Goal: Contribute content: Add original content to the website for others to see

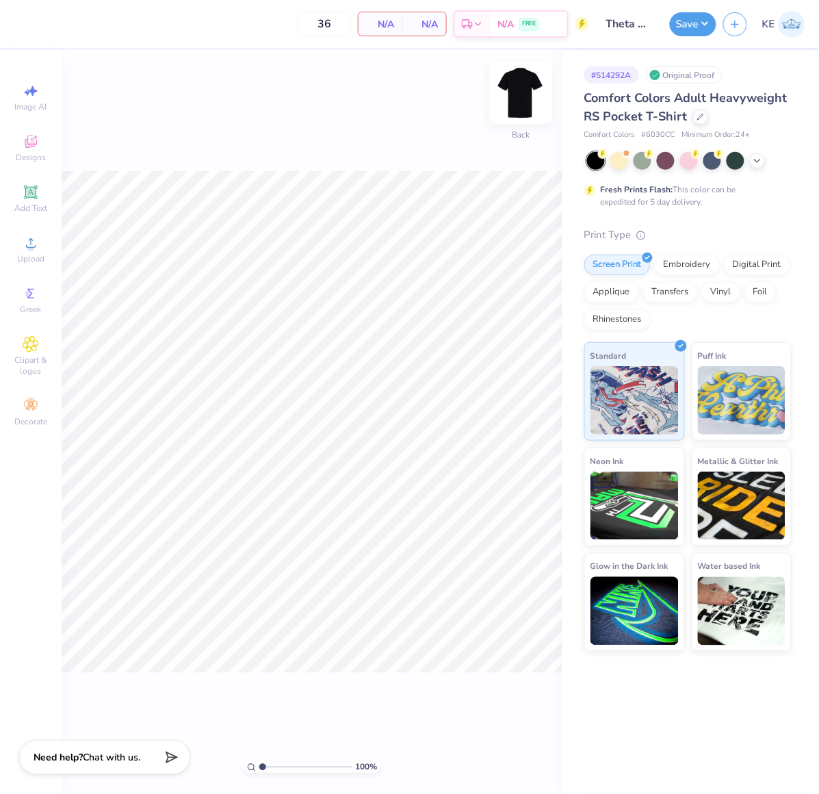
click at [539, 96] on img at bounding box center [520, 93] width 55 height 55
click at [34, 244] on icon at bounding box center [31, 243] width 16 height 16
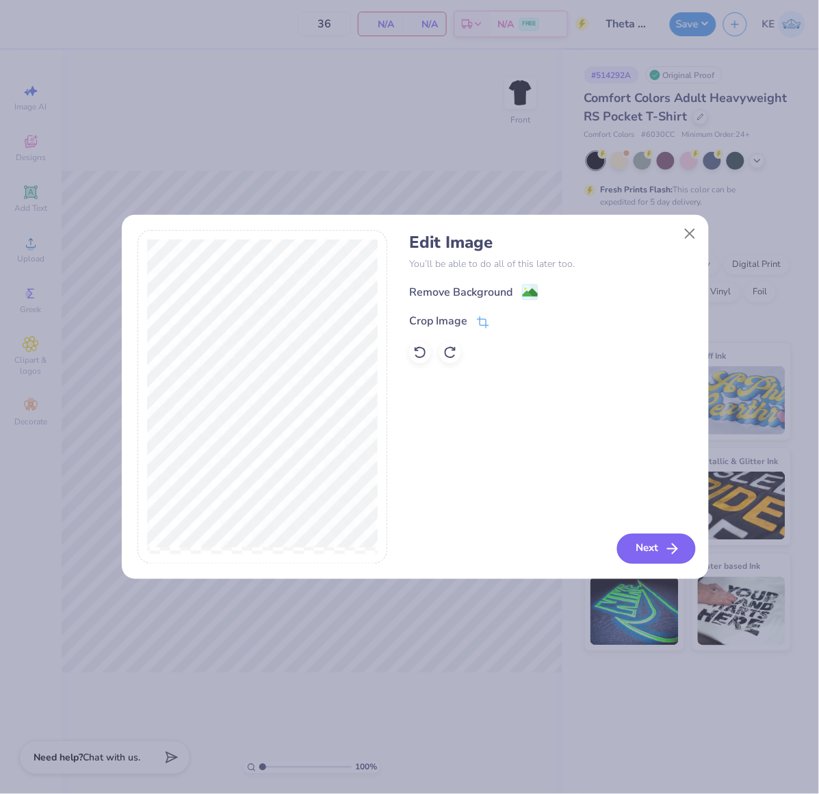
click at [657, 548] on button "Next" at bounding box center [656, 549] width 79 height 30
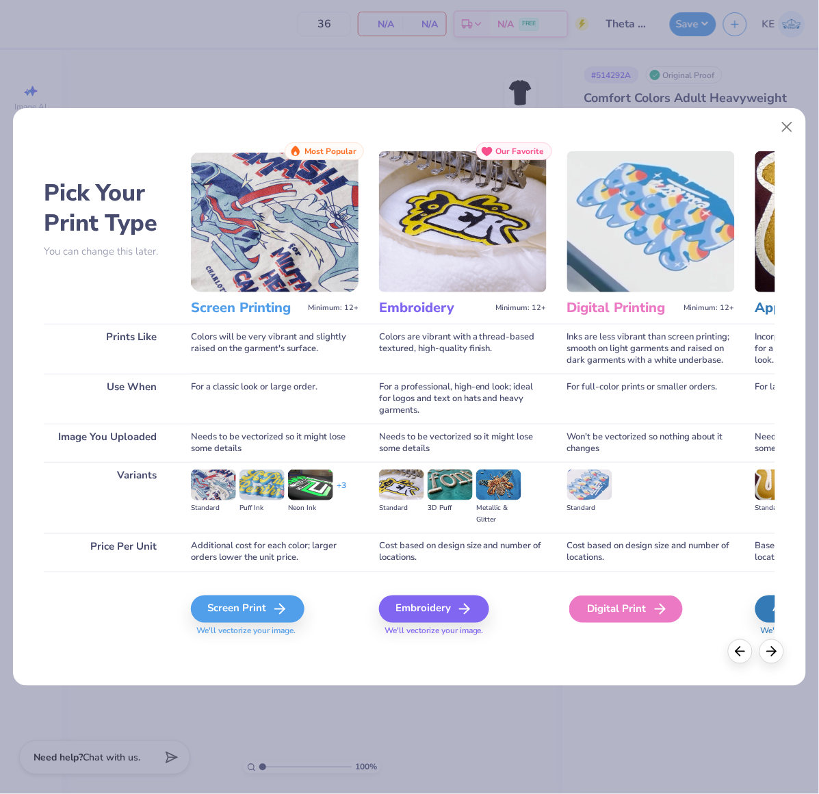
click at [634, 601] on div "Digital Print" at bounding box center [626, 608] width 114 height 27
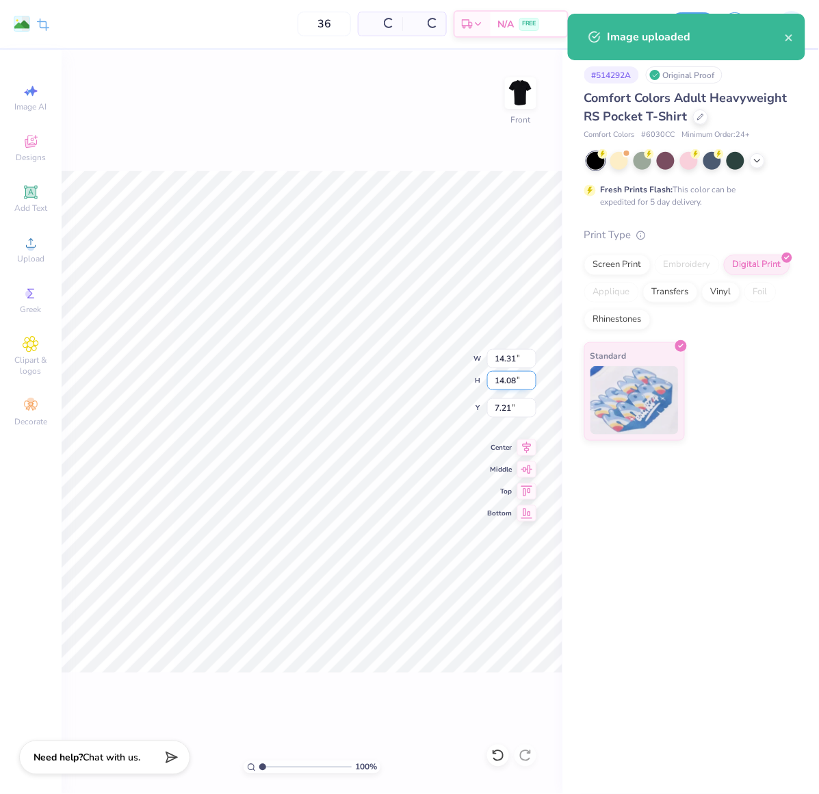
click at [504, 385] on input "14.08" at bounding box center [511, 380] width 49 height 19
click at [509, 352] on input "14.31" at bounding box center [511, 358] width 49 height 19
type input "12.00"
type input "11.81"
type input "3.00"
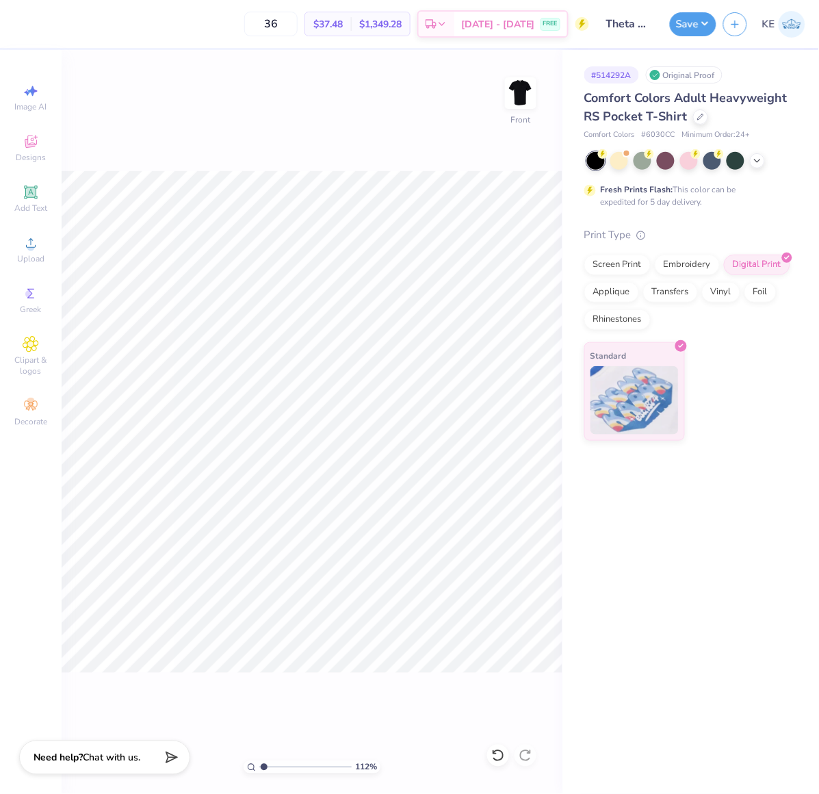
click at [487, 146] on div "112 % Front" at bounding box center [312, 422] width 501 height 744
click at [530, 94] on img at bounding box center [520, 93] width 55 height 55
click at [11, 251] on div "Upload" at bounding box center [31, 249] width 48 height 40
click at [18, 247] on div "Upload" at bounding box center [31, 249] width 48 height 40
type input "1.11758119957331"
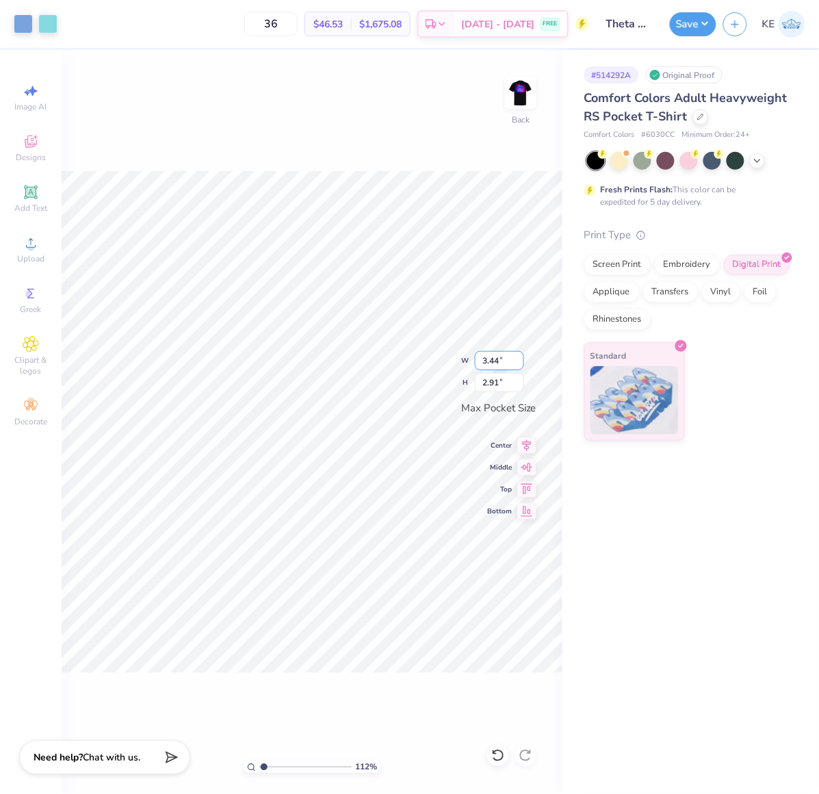
click at [493, 361] on input "3.44" at bounding box center [499, 360] width 49 height 19
type input "3.5"
type input "1.11758119957331"
type input "3.50"
type input "2.97"
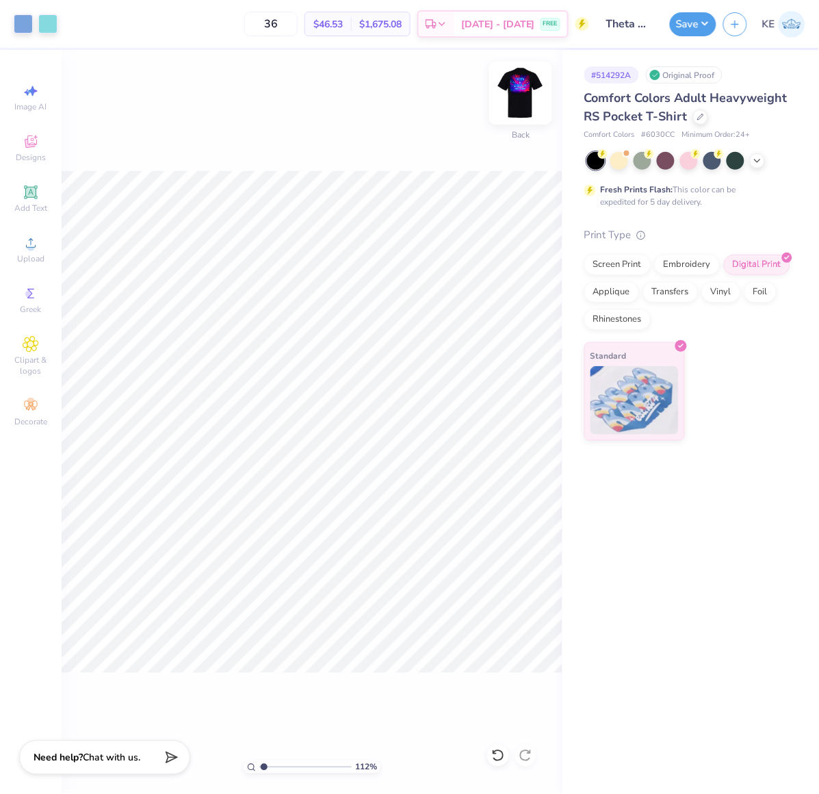
click at [527, 92] on img at bounding box center [520, 93] width 55 height 55
click at [701, 19] on button "Save" at bounding box center [693, 22] width 47 height 24
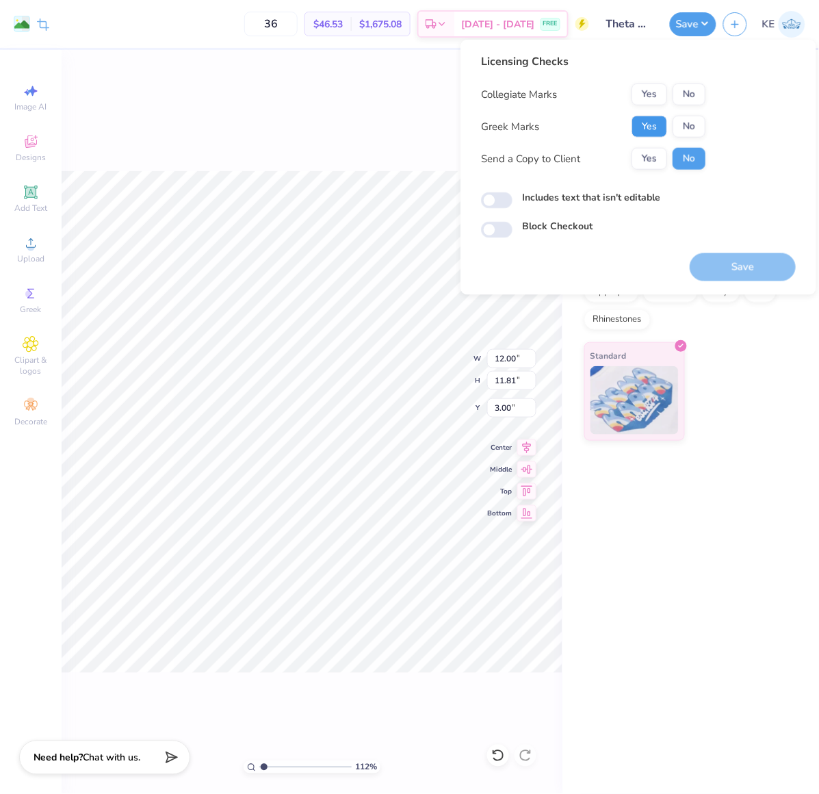
click at [647, 120] on button "Yes" at bounding box center [650, 127] width 36 height 22
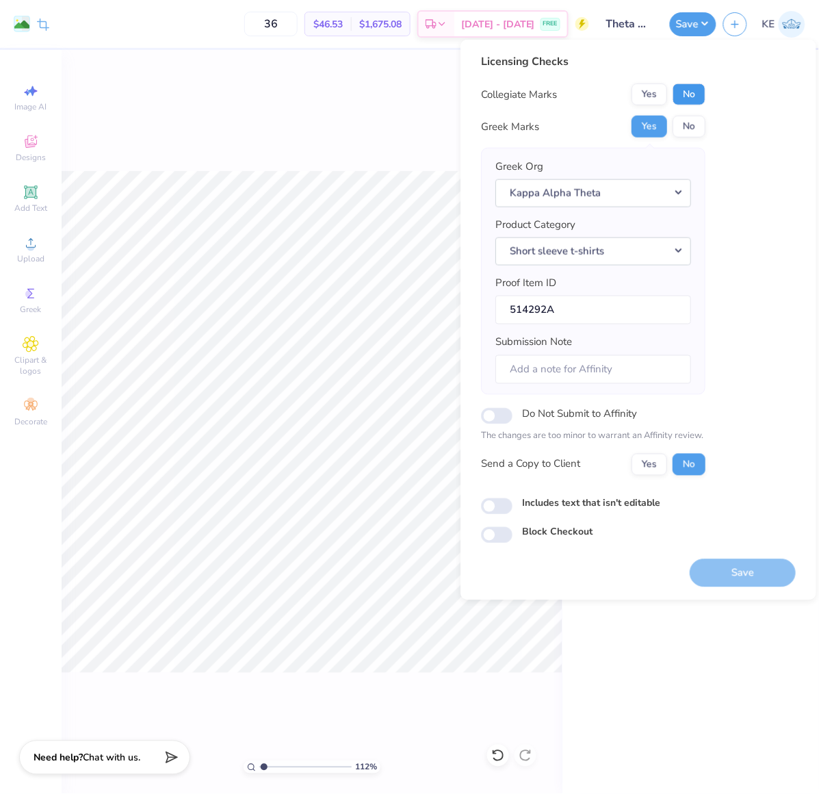
click at [683, 99] on button "No" at bounding box center [689, 95] width 33 height 22
click at [731, 578] on button "Save" at bounding box center [743, 573] width 106 height 28
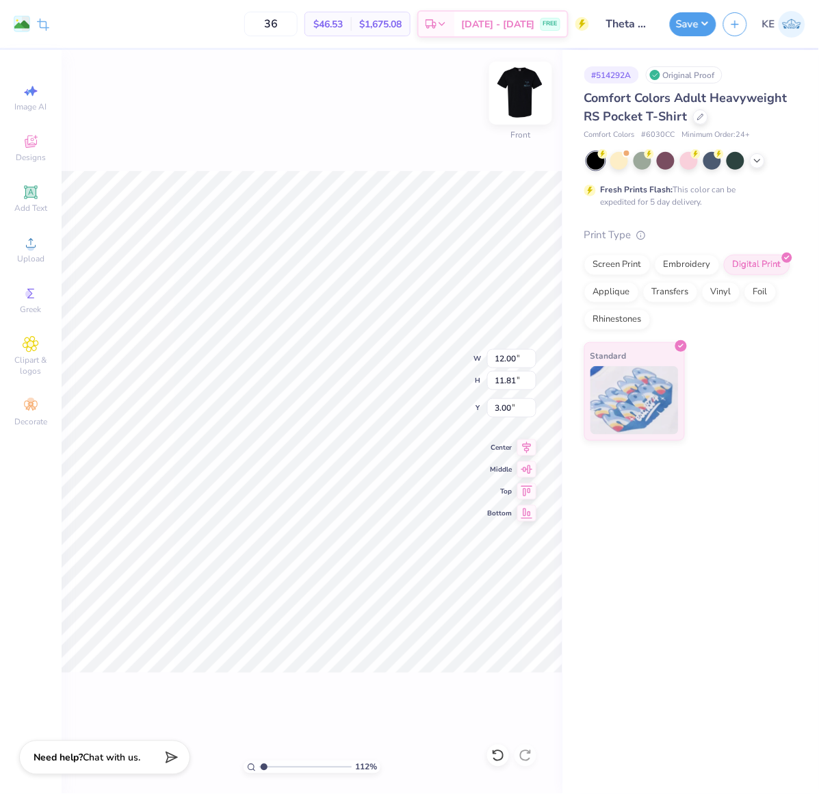
click at [520, 83] on img at bounding box center [520, 93] width 55 height 55
type input "1.20975476576006"
